Goal: Information Seeking & Learning: Learn about a topic

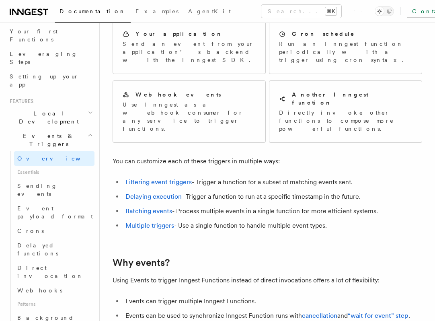
scroll to position [146, 0]
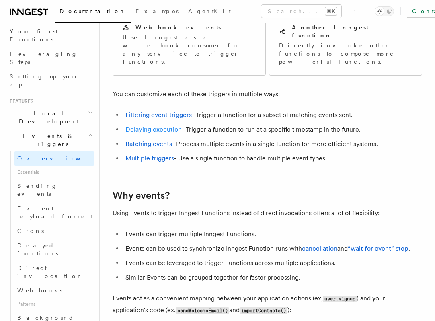
click at [145, 125] on link "Delaying execution" at bounding box center [153, 129] width 56 height 8
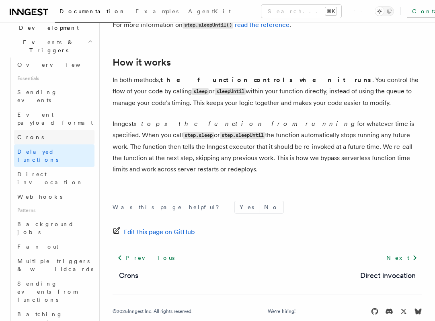
scroll to position [201, 0]
click at [69, 256] on span "Multiple triggers & wildcards" at bounding box center [55, 264] width 77 height 16
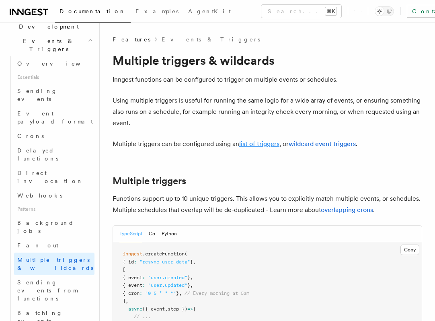
click at [276, 143] on link "list of triggers" at bounding box center [259, 144] width 40 height 8
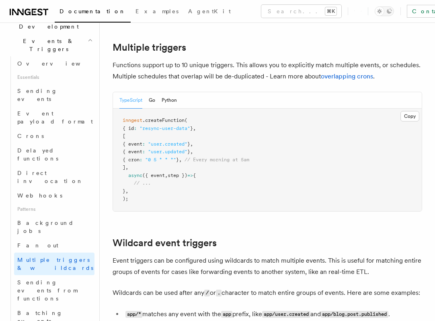
scroll to position [137, 0]
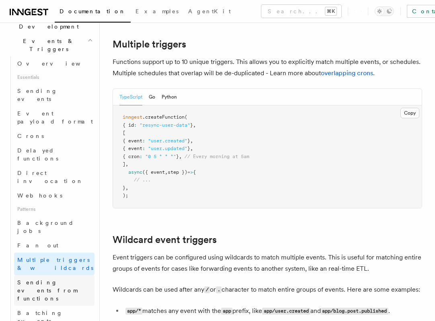
click at [47, 279] on span "Sending events from functions" at bounding box center [47, 290] width 60 height 23
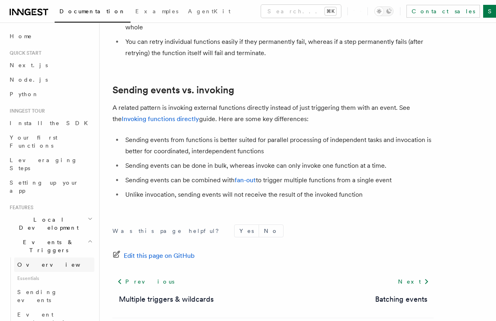
click at [57, 257] on link "Overview" at bounding box center [54, 264] width 80 height 14
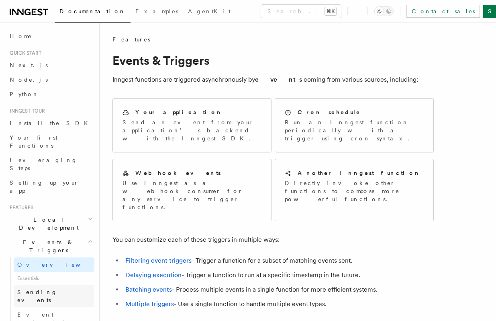
click at [59, 285] on link "Sending events" at bounding box center [54, 296] width 80 height 23
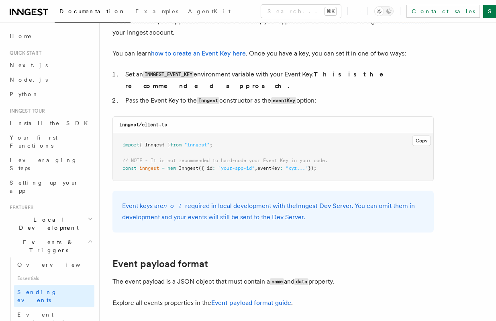
scroll to position [574, 0]
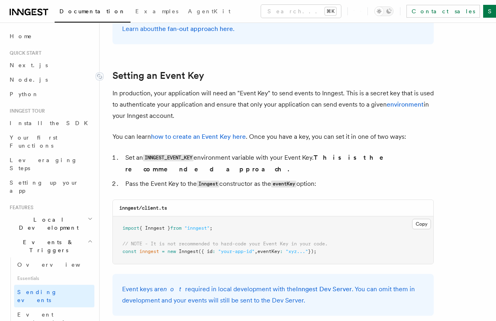
click at [145, 75] on link "Setting an Event Key" at bounding box center [159, 75] width 92 height 11
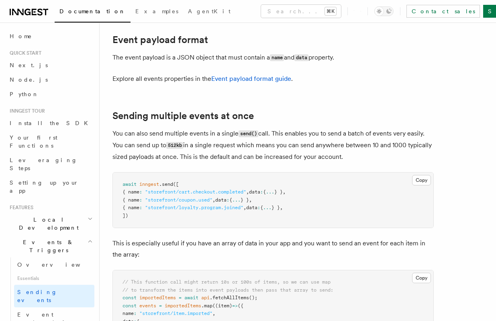
scroll to position [881, 0]
click at [263, 74] on link "Event payload format guide" at bounding box center [251, 78] width 80 height 8
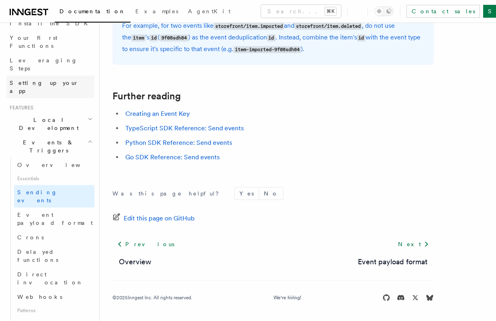
scroll to position [151, 0]
